Goal: Task Accomplishment & Management: Use online tool/utility

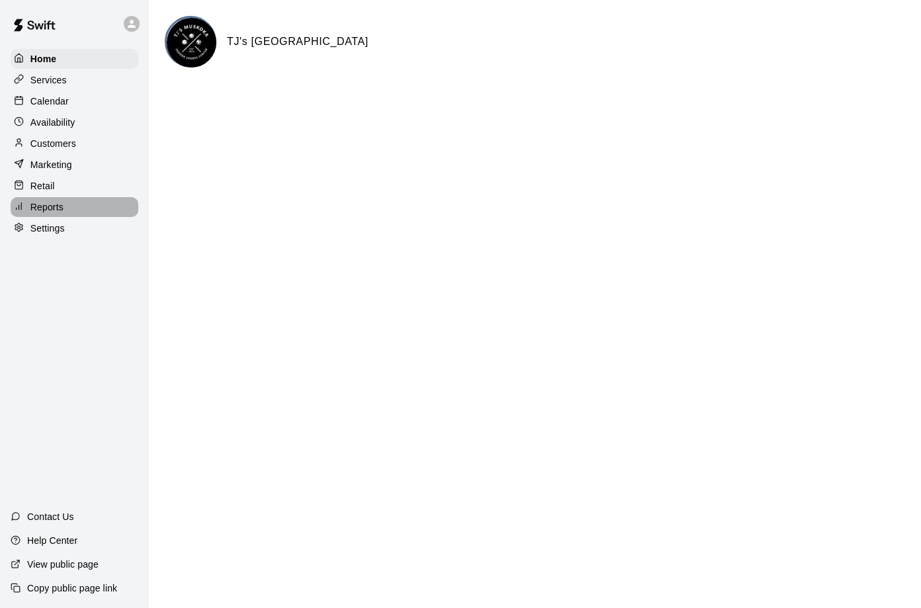
click at [34, 214] on p "Reports" at bounding box center [46, 207] width 33 height 13
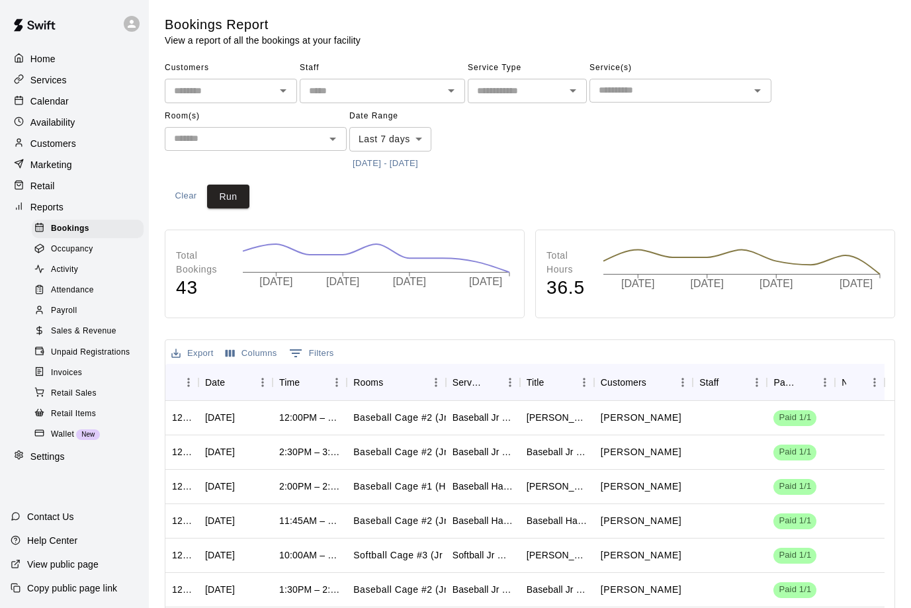
click at [202, 353] on button "Export" at bounding box center [192, 354] width 49 height 21
click at [201, 380] on li "Download as CSV" at bounding box center [219, 380] width 102 height 22
click at [546, 141] on div "Customers ​ Staff ​ Service Type ​ Service(s) ​ Room(s) ​ Date Range Last 7 day…" at bounding box center [530, 116] width 731 height 116
click at [67, 380] on span "Invoices" at bounding box center [66, 373] width 31 height 13
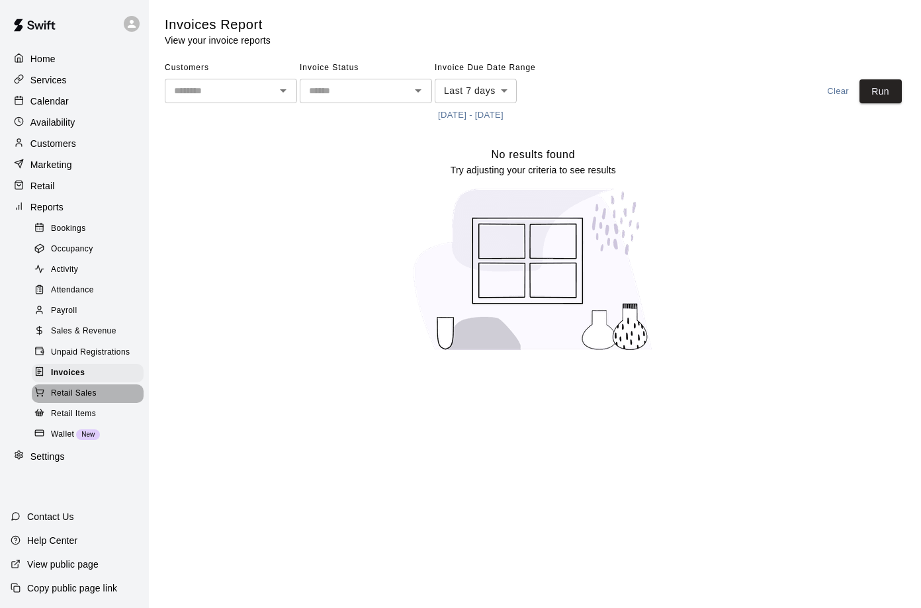
click at [89, 400] on span "Retail Sales" at bounding box center [74, 393] width 46 height 13
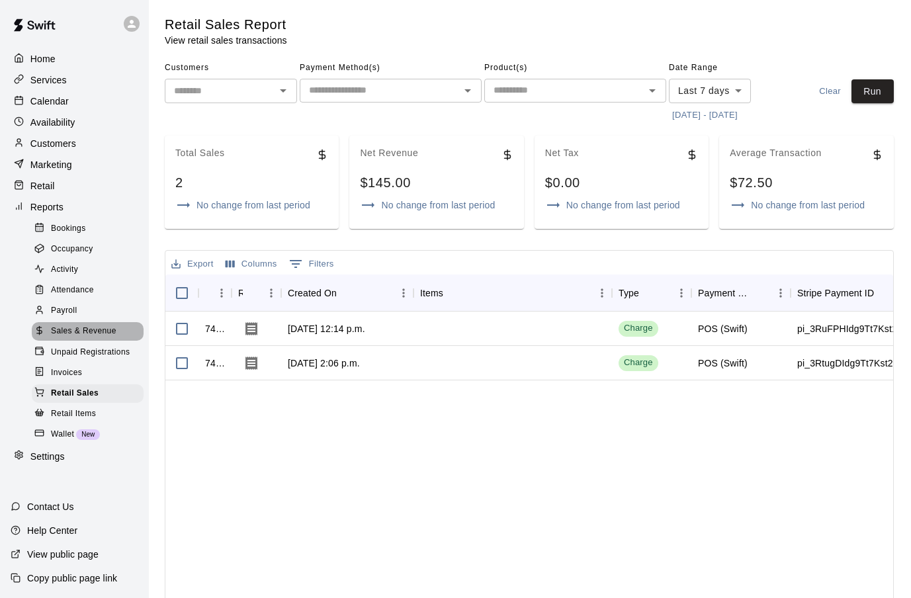
click at [79, 338] on span "Sales & Revenue" at bounding box center [84, 331] width 66 height 13
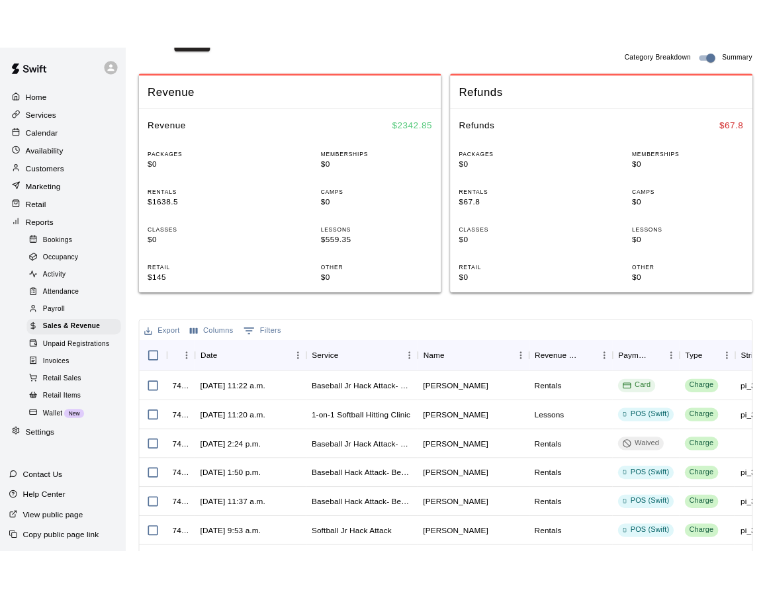
scroll to position [199, 0]
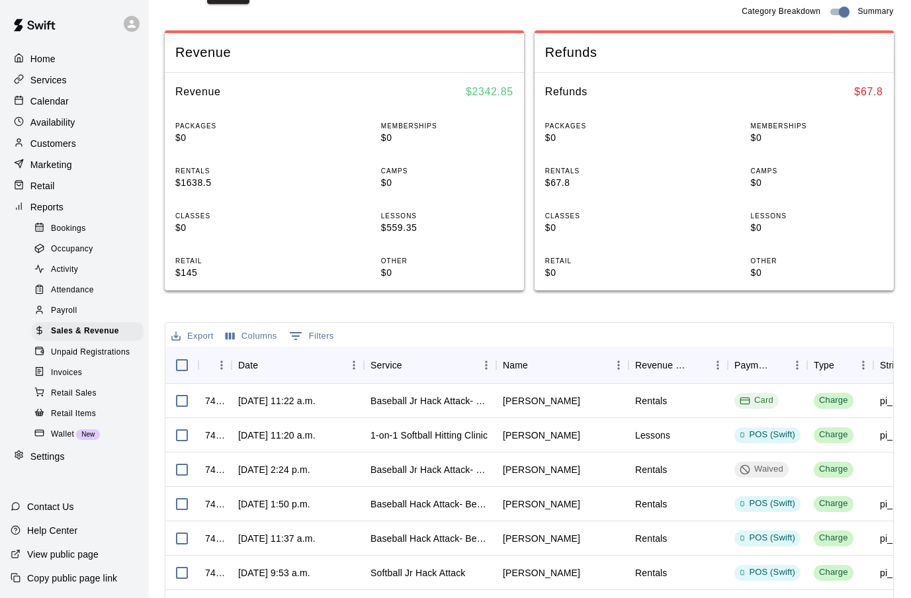
click at [201, 333] on button "Export" at bounding box center [192, 336] width 49 height 21
click at [199, 361] on li "Download as CSV" at bounding box center [219, 363] width 102 height 22
click at [200, 337] on button "Export" at bounding box center [192, 336] width 49 height 21
click at [207, 362] on li "Download as CSV" at bounding box center [219, 363] width 102 height 22
click at [451, 11] on div "Category Breakdown Summary" at bounding box center [529, 12] width 729 height 16
